Goal: Task Accomplishment & Management: Complete application form

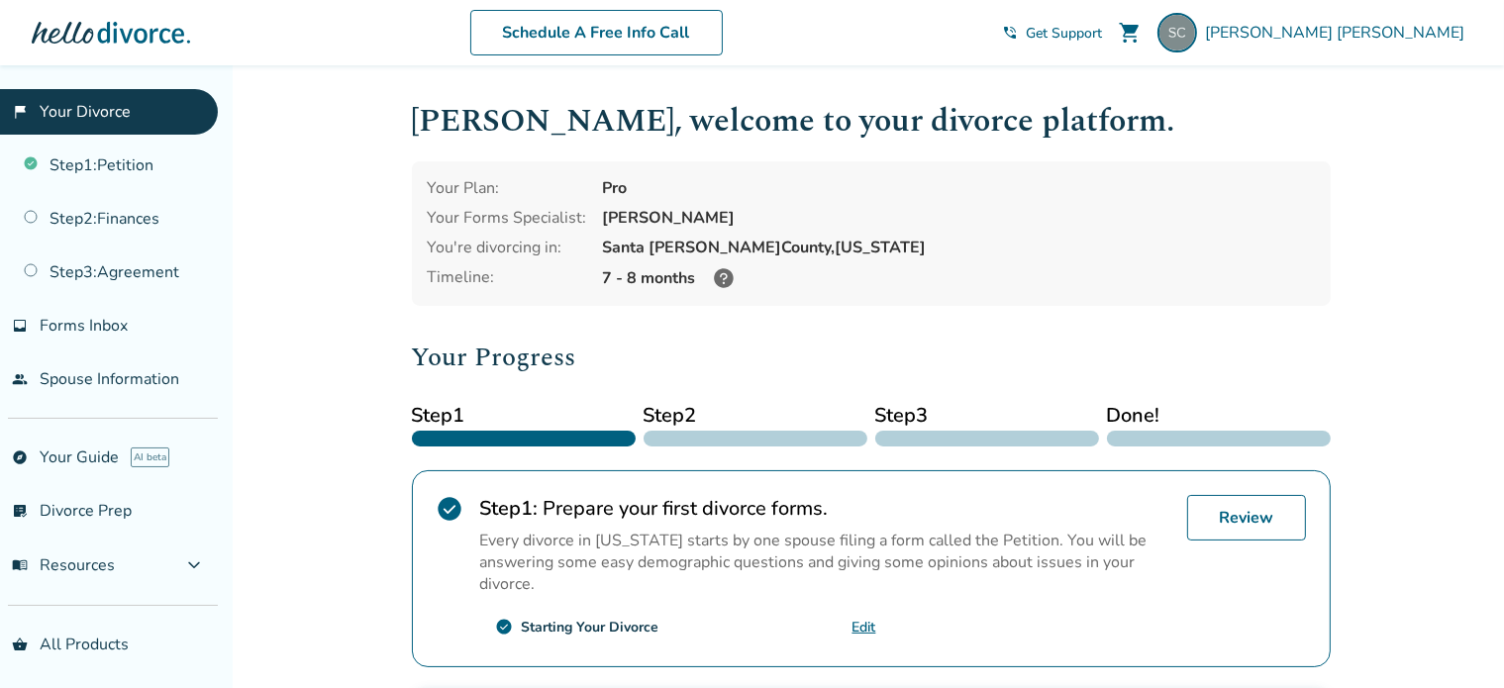
click at [983, 279] on div "7 - 8 months" at bounding box center [959, 278] width 712 height 24
click at [103, 206] on link "Step 2 : Finances" at bounding box center [109, 219] width 218 height 46
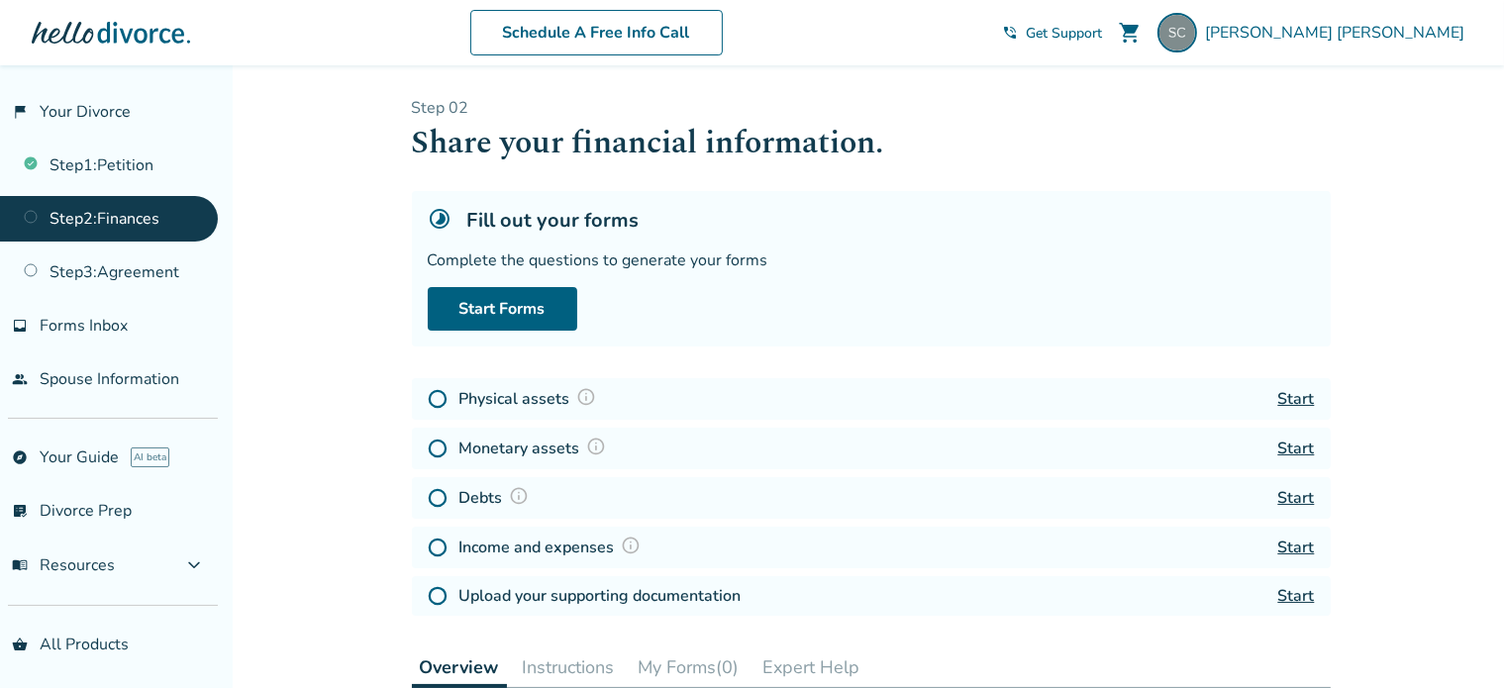
click at [1291, 390] on link "Start" at bounding box center [1296, 399] width 37 height 22
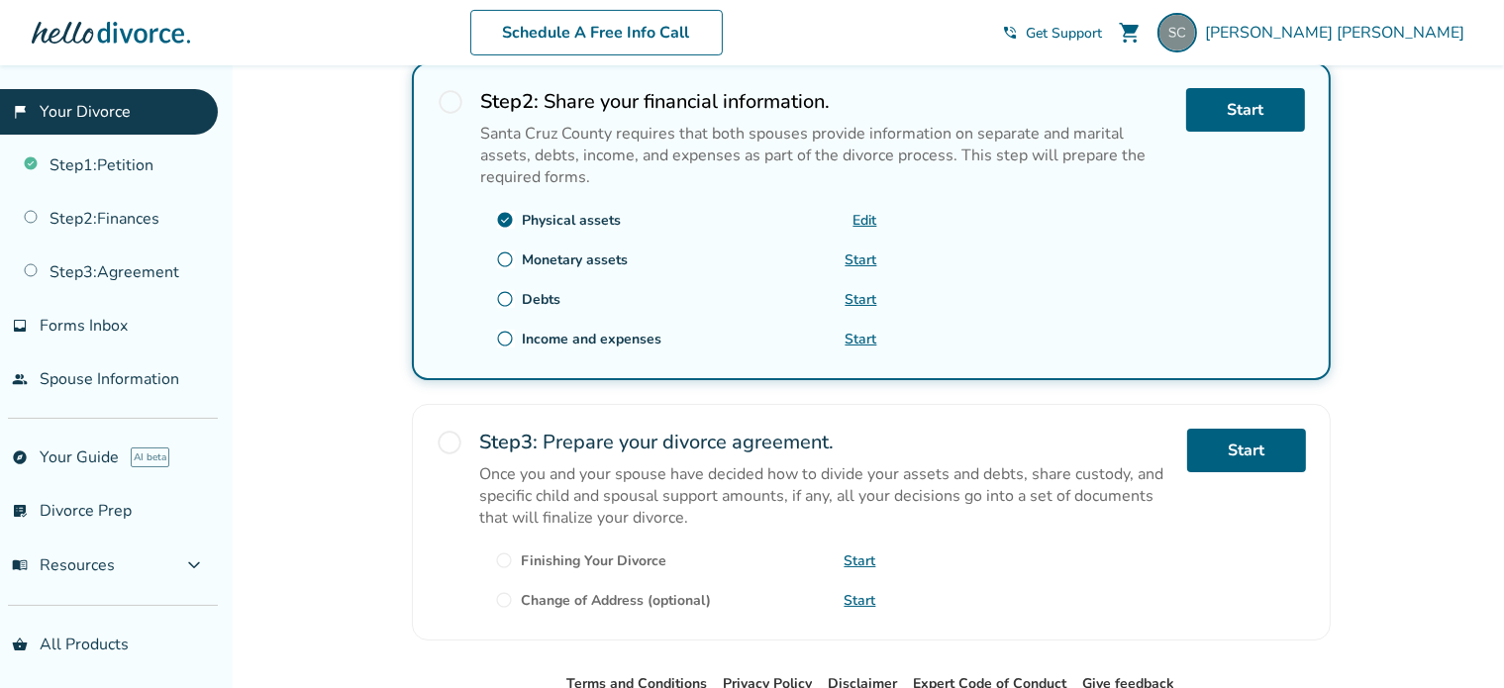
scroll to position [594, 0]
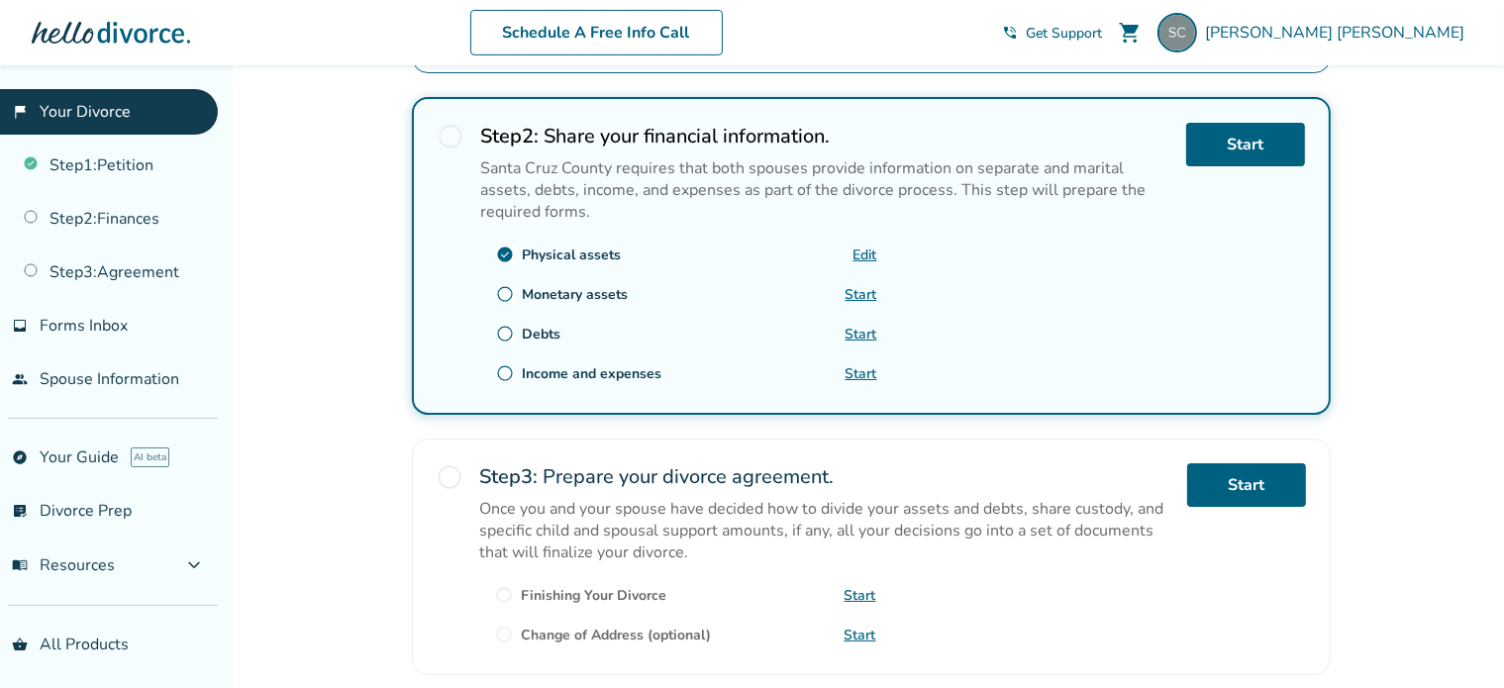
click at [865, 292] on link "Start" at bounding box center [862, 294] width 32 height 19
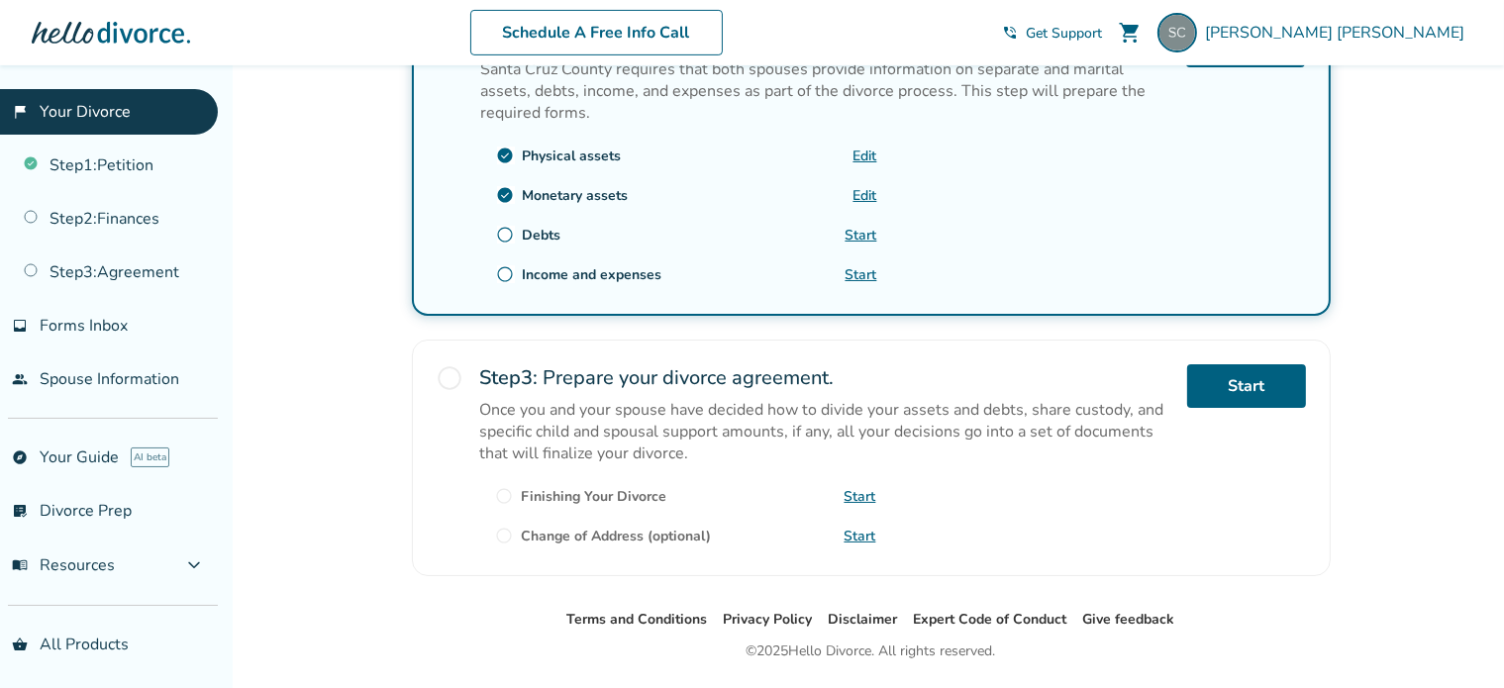
scroll to position [692, 0]
click at [851, 237] on link "Start" at bounding box center [862, 236] width 32 height 19
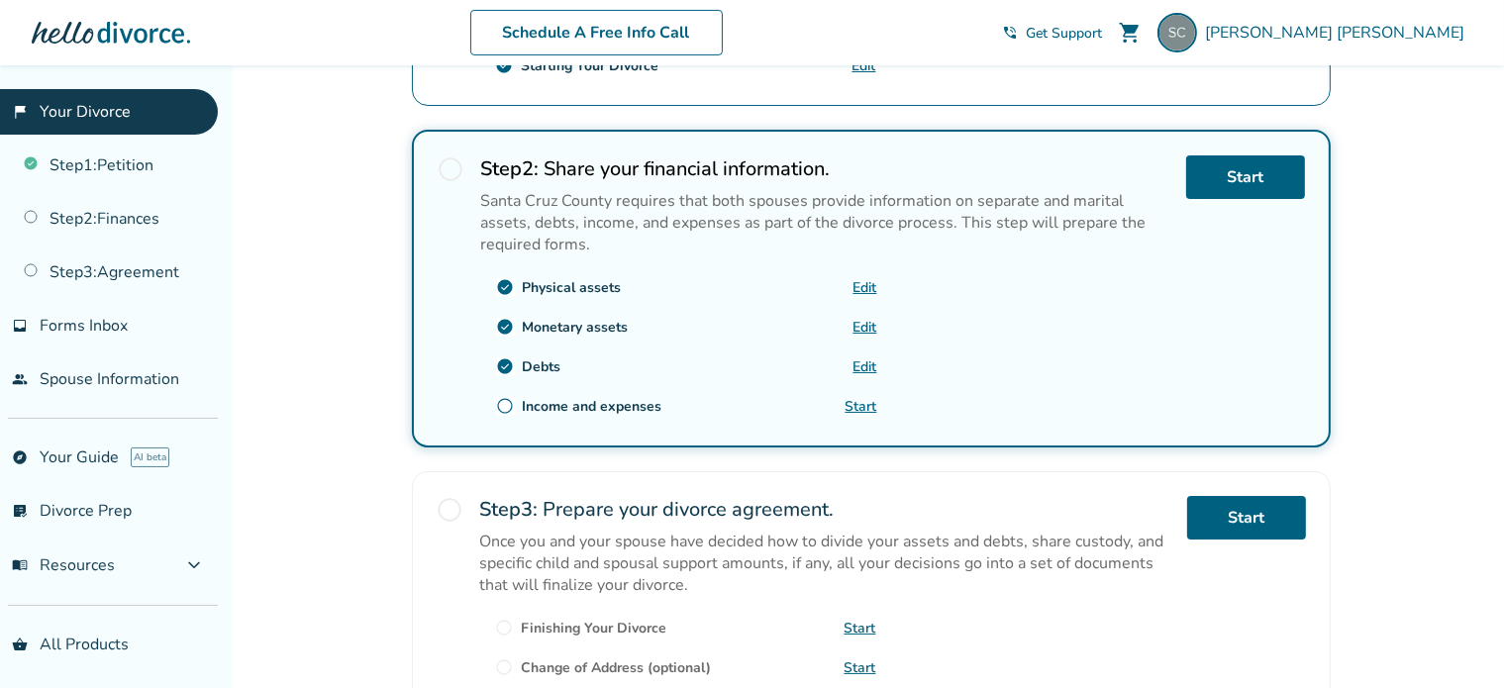
scroll to position [560, 0]
click at [861, 401] on link "Start" at bounding box center [862, 407] width 32 height 19
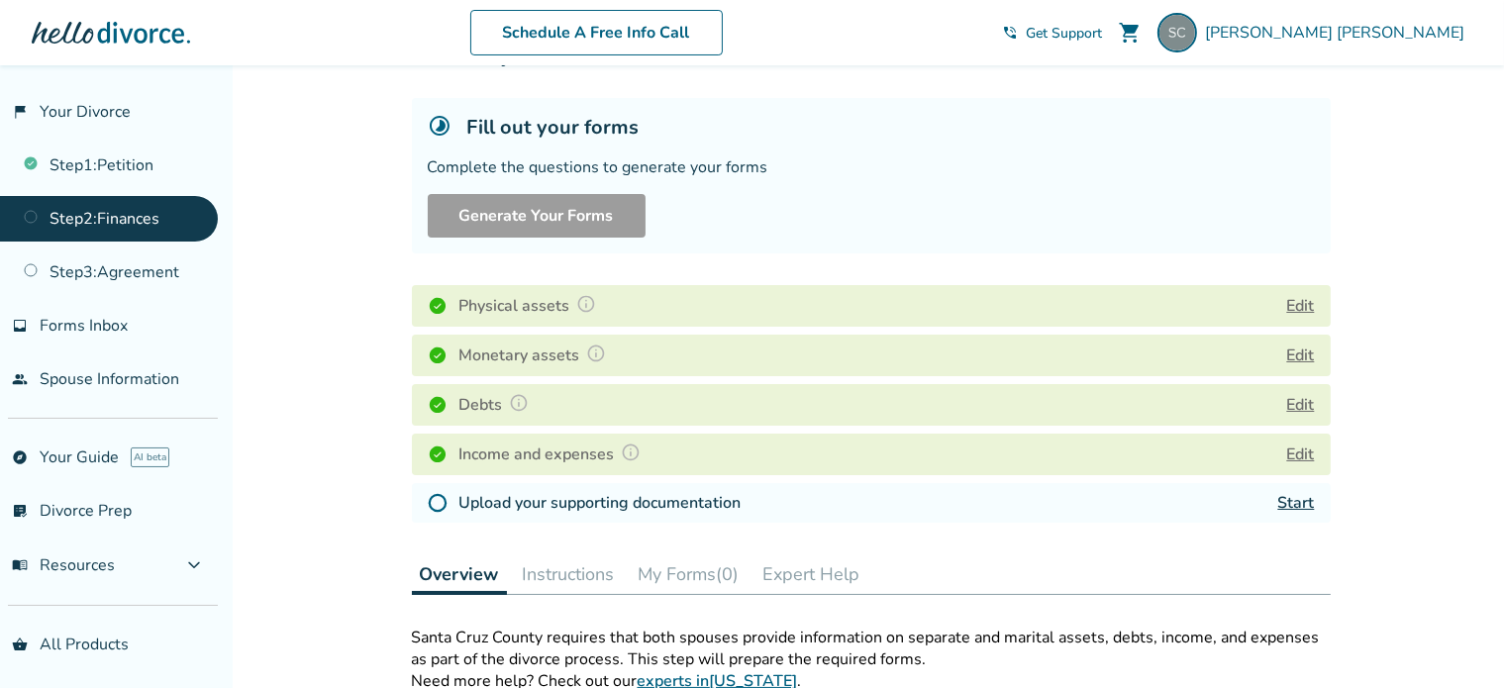
scroll to position [198, 0]
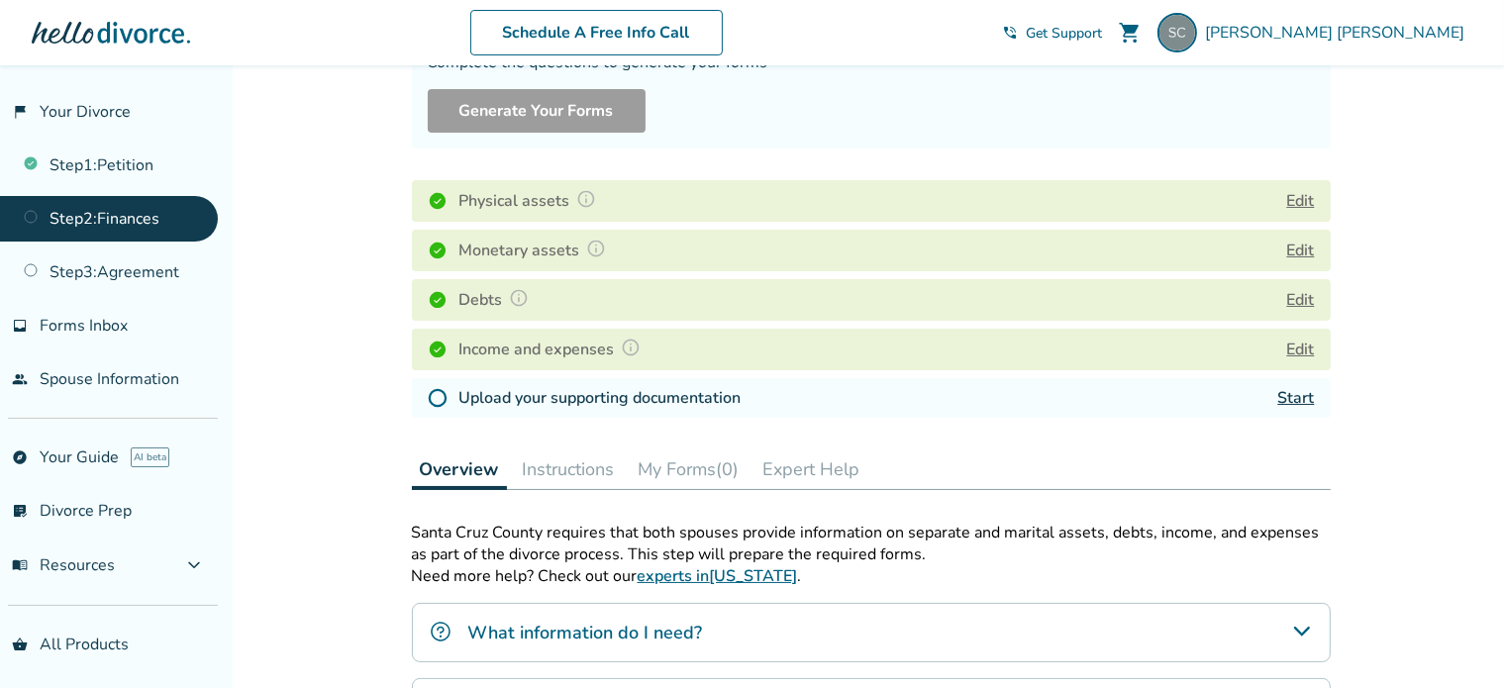
click at [1283, 399] on link "Start" at bounding box center [1296, 398] width 37 height 22
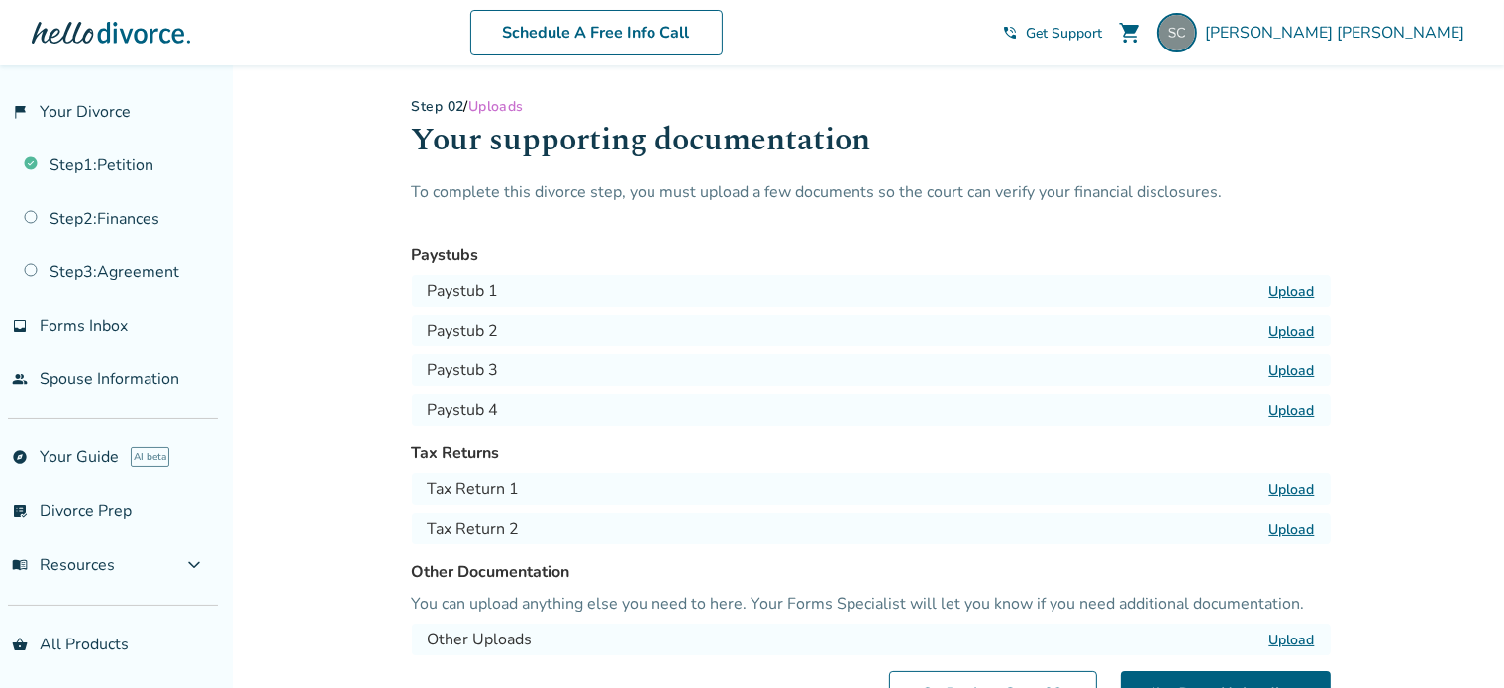
click at [1306, 298] on label "Upload" at bounding box center [1292, 291] width 46 height 19
click at [0, 0] on input "Upload" at bounding box center [0, 0] width 0 height 0
click at [1287, 491] on label "Upload" at bounding box center [1292, 489] width 46 height 19
click at [0, 0] on input "Upload" at bounding box center [0, 0] width 0 height 0
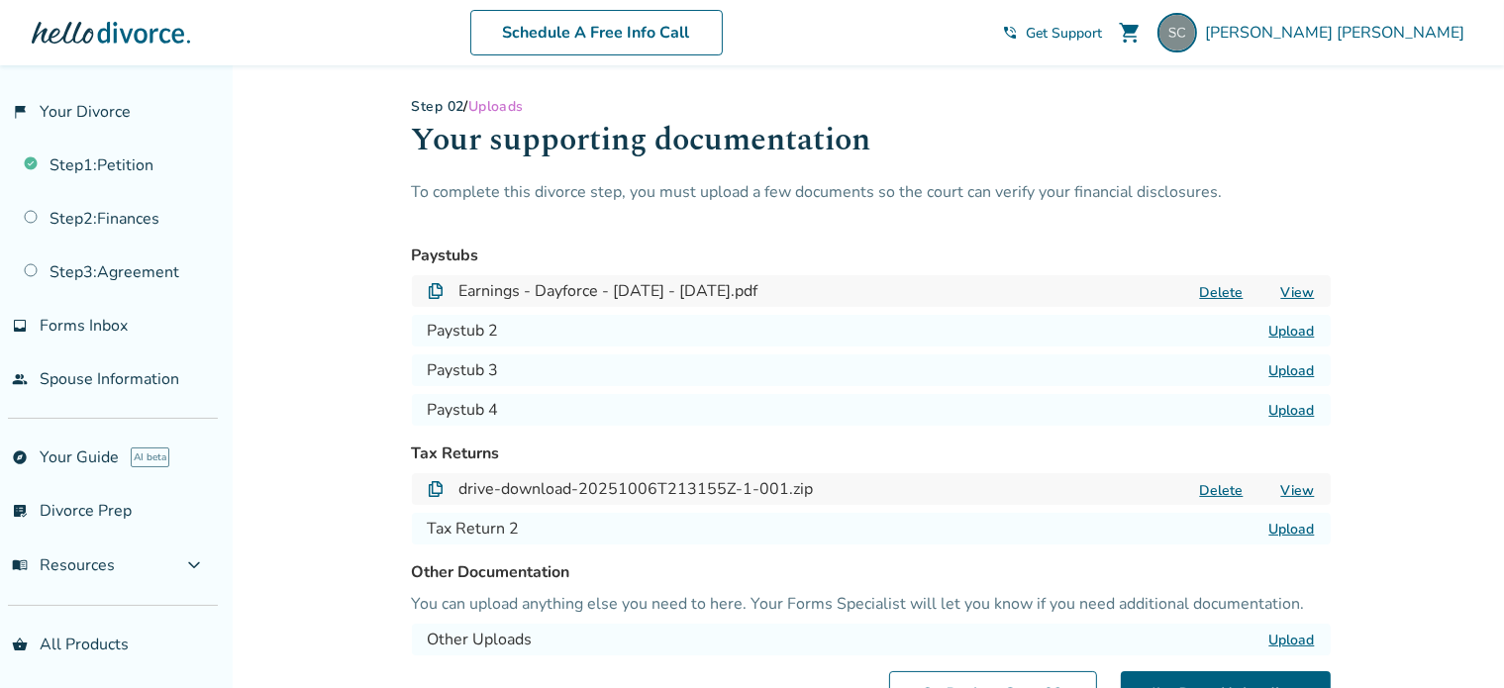
click at [1229, 493] on button "Delete" at bounding box center [1221, 490] width 55 height 21
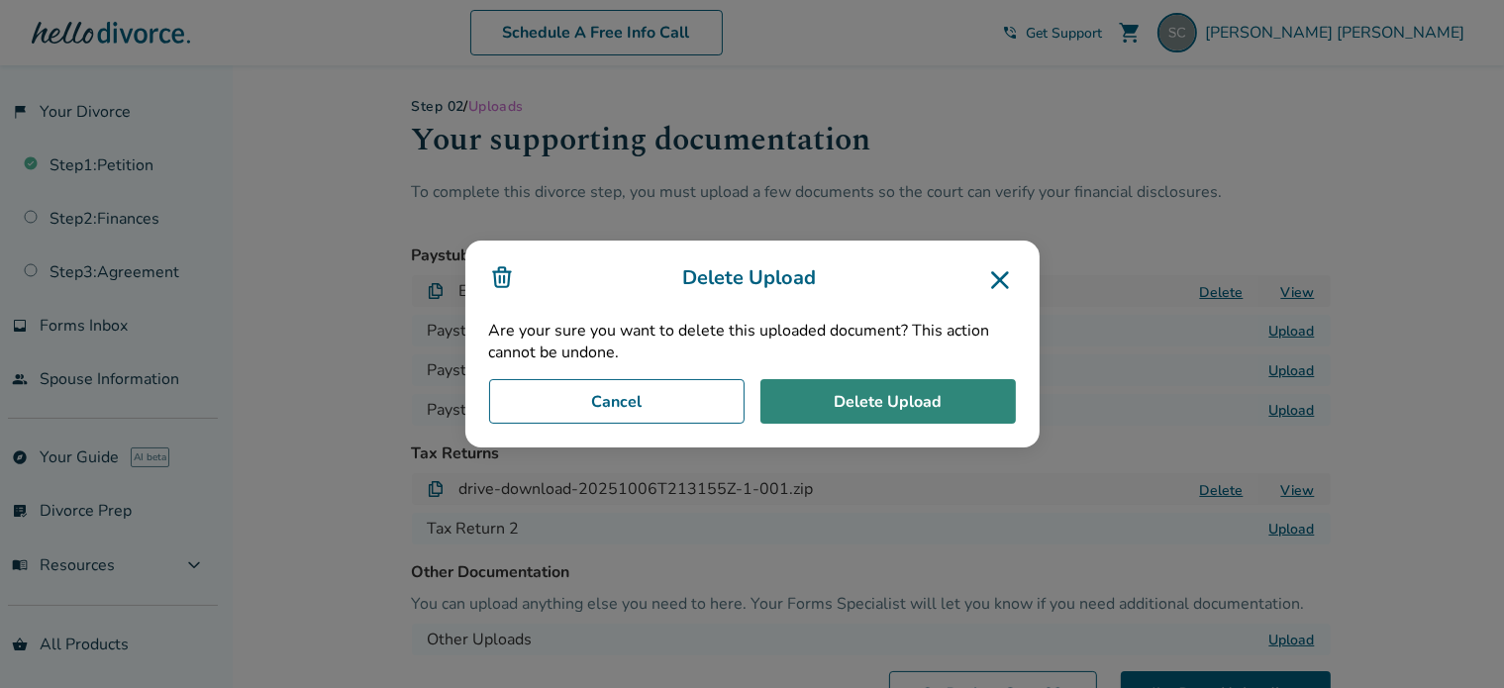
click at [904, 412] on button "Delete Upload" at bounding box center [887, 402] width 255 height 46
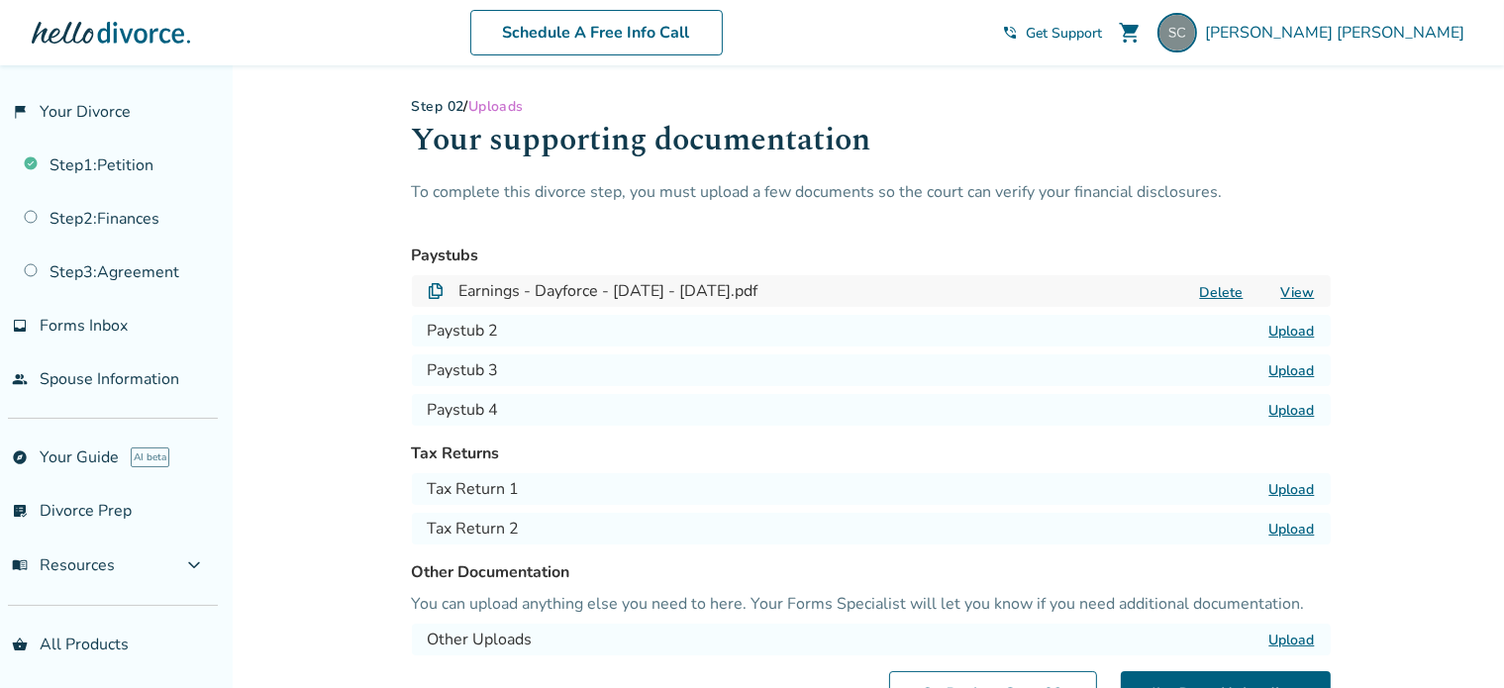
click at [1300, 486] on label "Upload" at bounding box center [1292, 489] width 46 height 19
click at [0, 0] on input "Upload" at bounding box center [0, 0] width 0 height 0
click at [1283, 527] on label "Upload" at bounding box center [1292, 529] width 46 height 19
click at [0, 0] on input "Upload" at bounding box center [0, 0] width 0 height 0
click at [1434, 381] on div "Added to cart Step 0 2 / Uploads Your supporting documentation To complete this…" at bounding box center [752, 476] width 1504 height 822
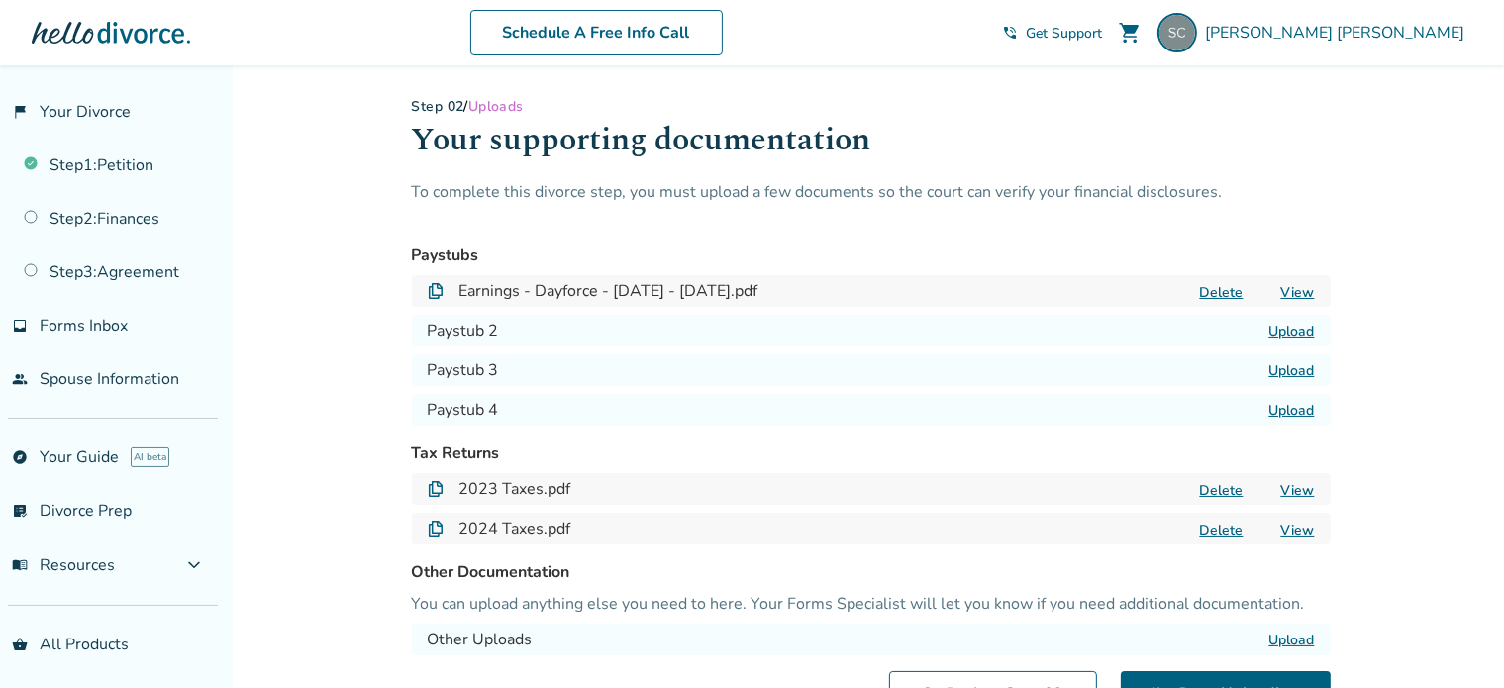
scroll to position [99, 0]
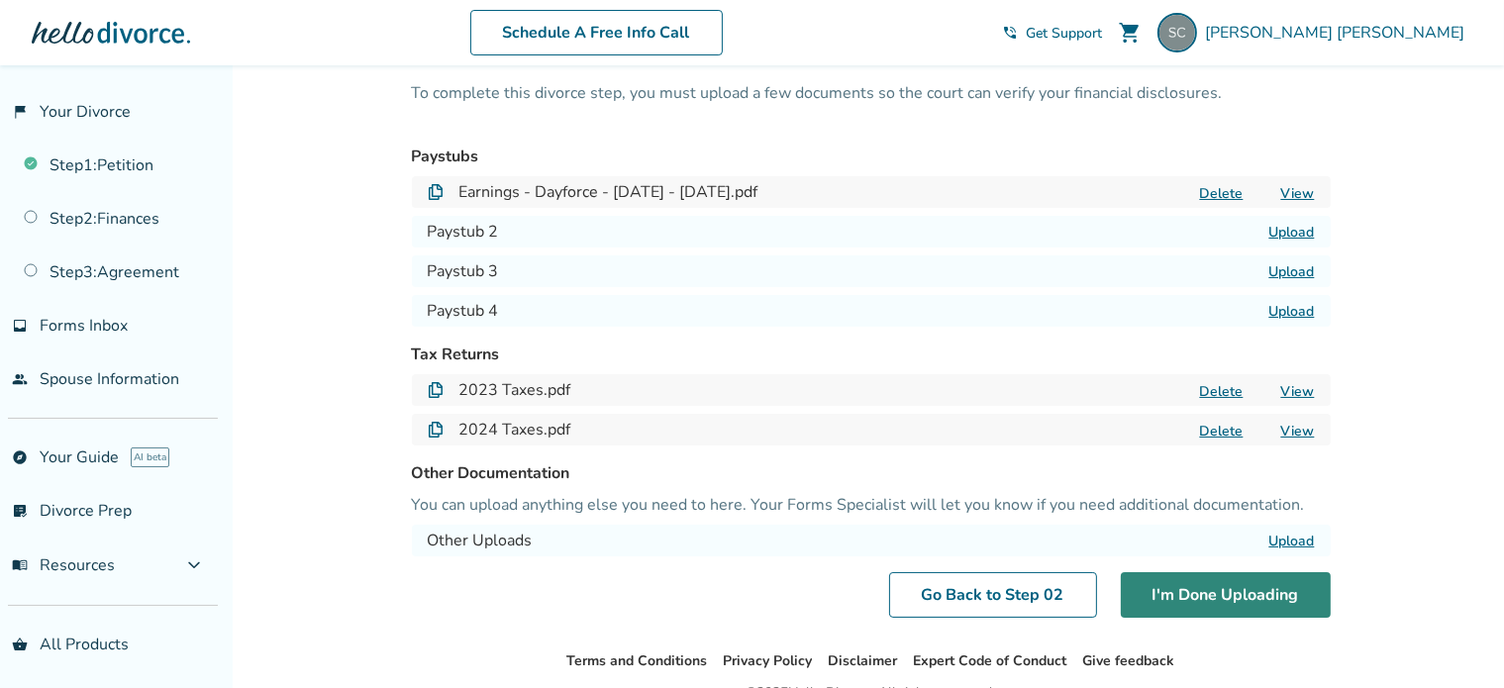
click at [1259, 587] on button "I'm Done Uploading" at bounding box center [1226, 595] width 210 height 46
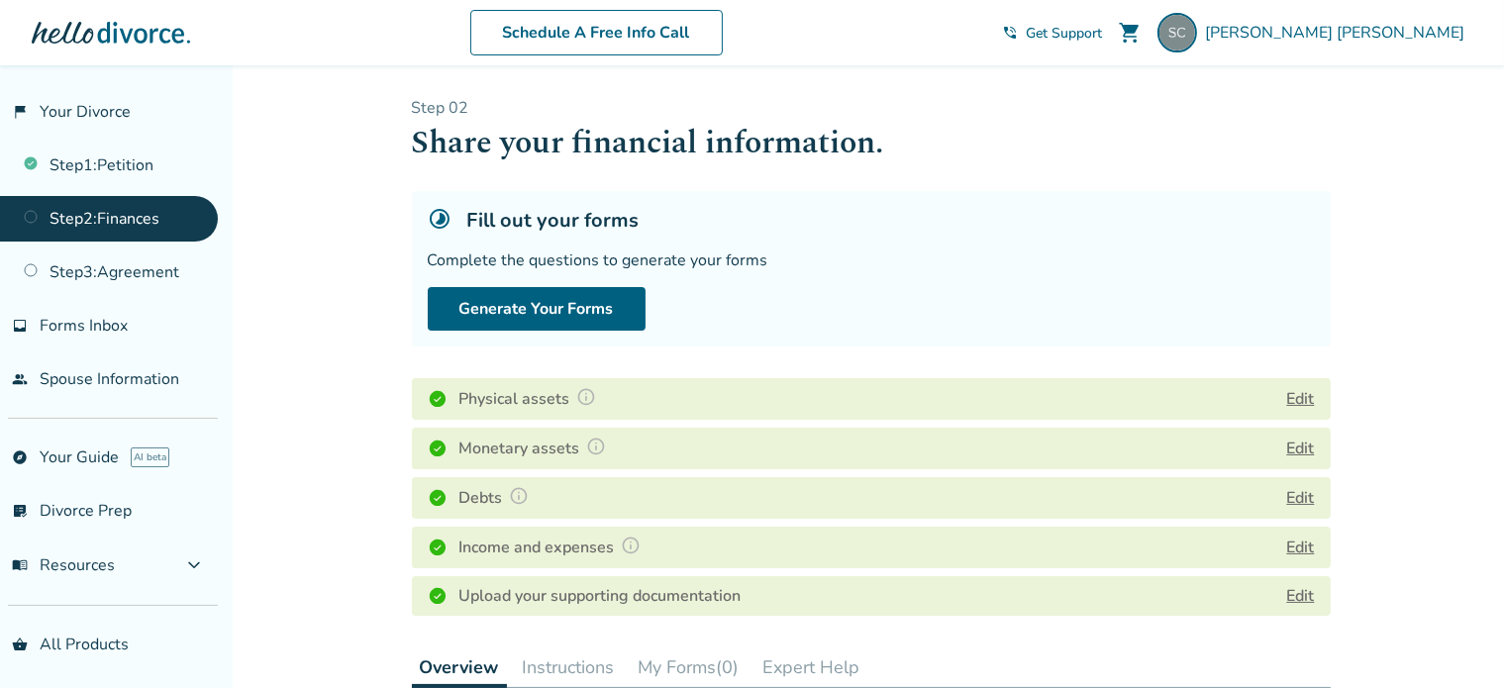
click at [592, 300] on button "Generate Your Forms" at bounding box center [537, 309] width 218 height 44
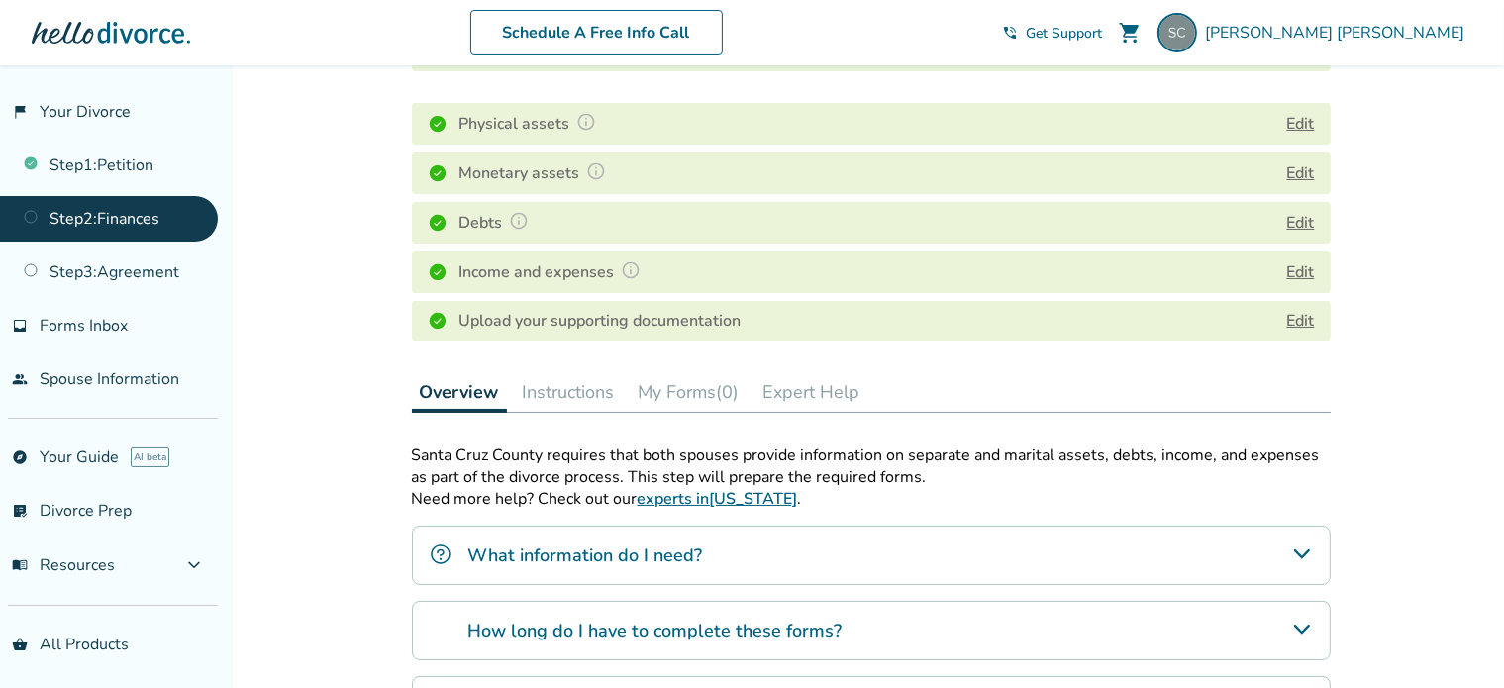
scroll to position [99, 0]
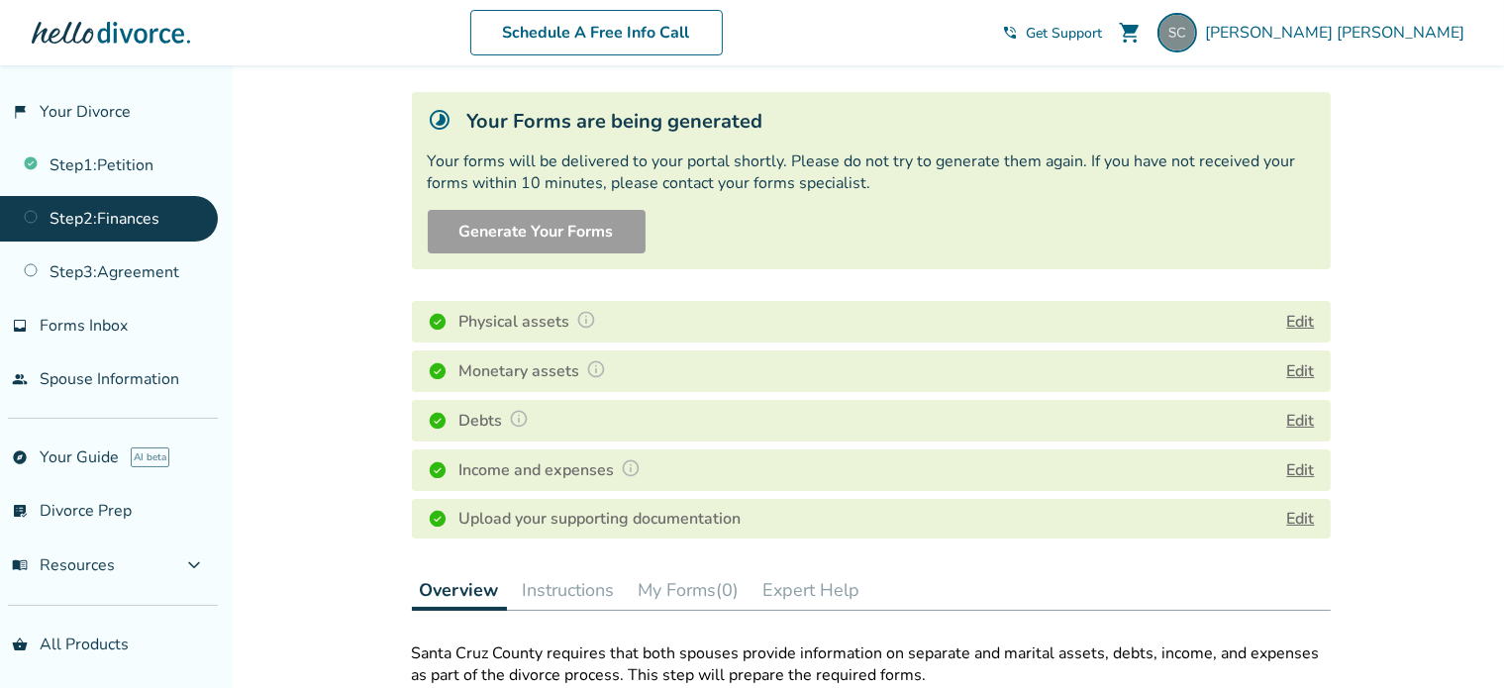
click at [1438, 390] on div "Added to cart Step 0 2 Share your financial information. Your Forms are being g…" at bounding box center [752, 618] width 1504 height 1304
click at [1474, 507] on div "Added to cart Step 0 2 Share your financial information. Your Forms are being g…" at bounding box center [752, 618] width 1504 height 1304
